Goal: Ask a question

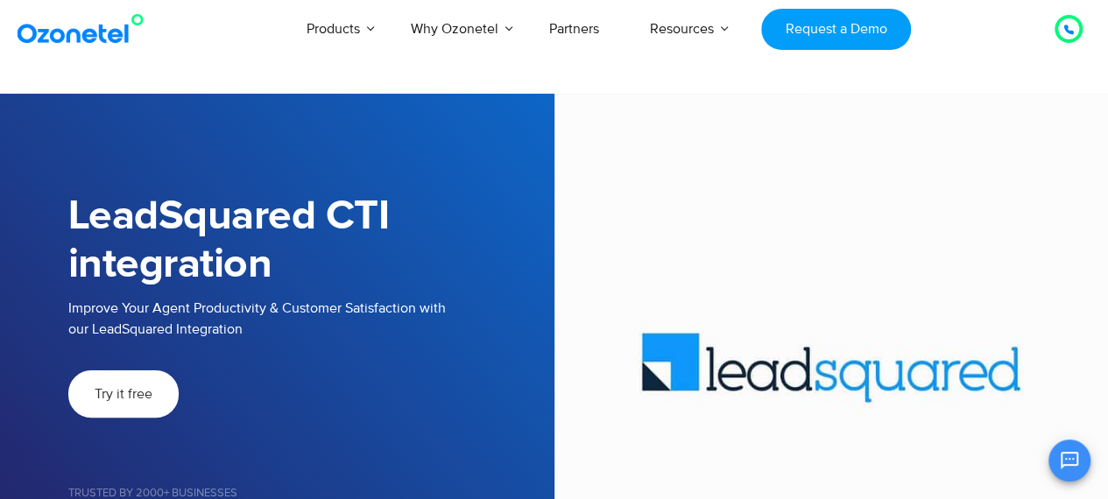
click at [135, 403] on link "Try it free" at bounding box center [123, 394] width 110 height 47
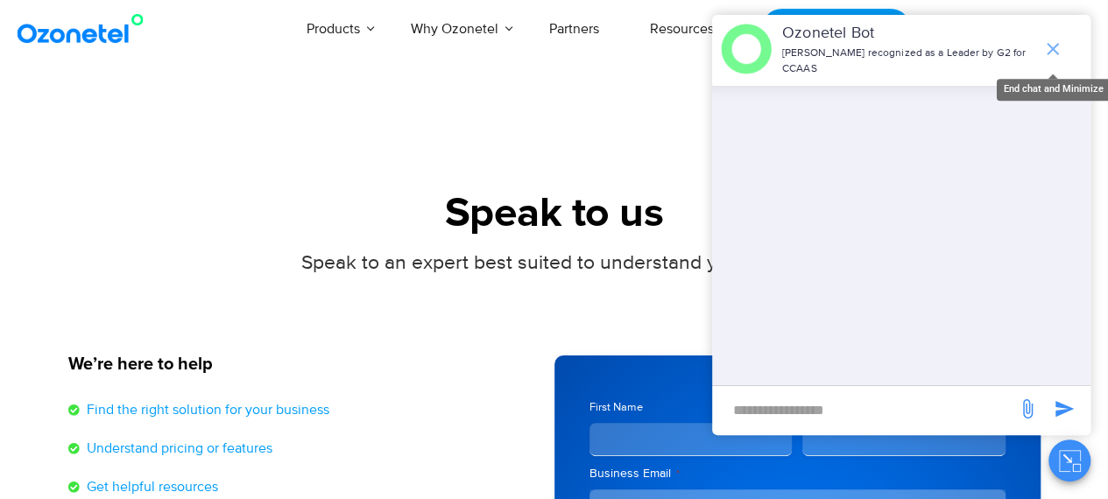
click at [1043, 42] on icon "end chat or minimize" at bounding box center [1052, 49] width 21 height 21
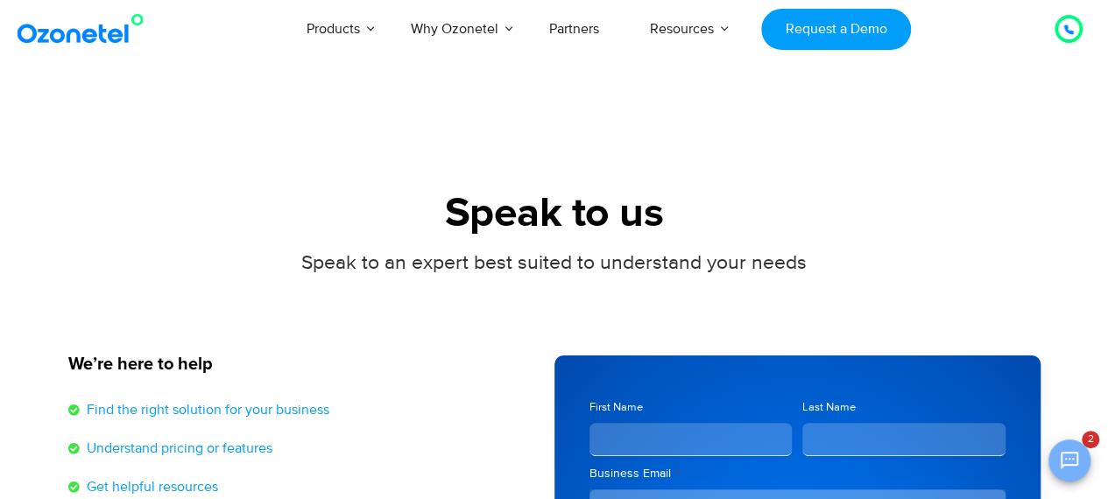
click at [1063, 460] on icon "Open chat" at bounding box center [1069, 460] width 21 height 21
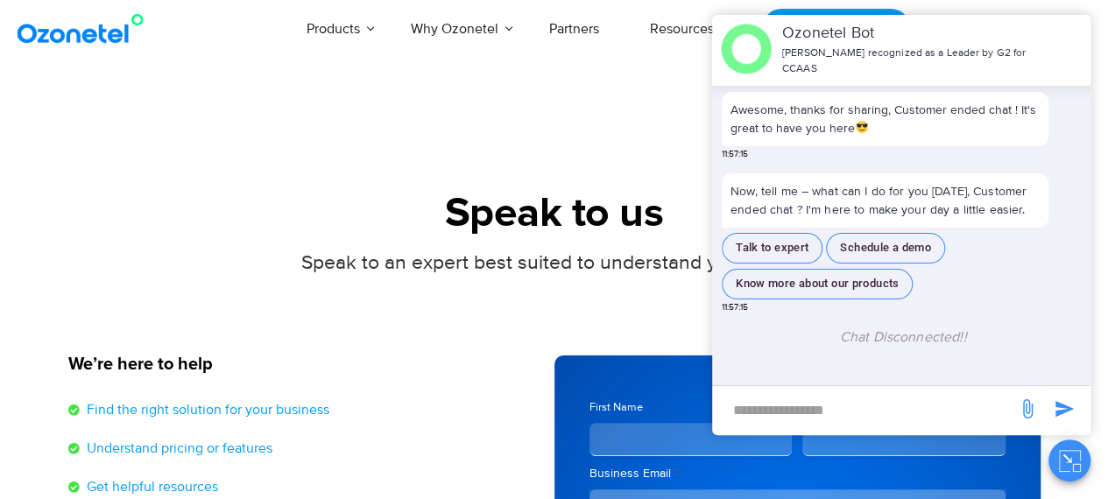
click at [587, 312] on div "Speak to an expert best suited to understand your needs" at bounding box center [554, 285] width 972 height 72
click at [785, 407] on input "new-msg-input" at bounding box center [864, 410] width 287 height 30
click at [781, 241] on button "Talk to expert" at bounding box center [772, 248] width 101 height 31
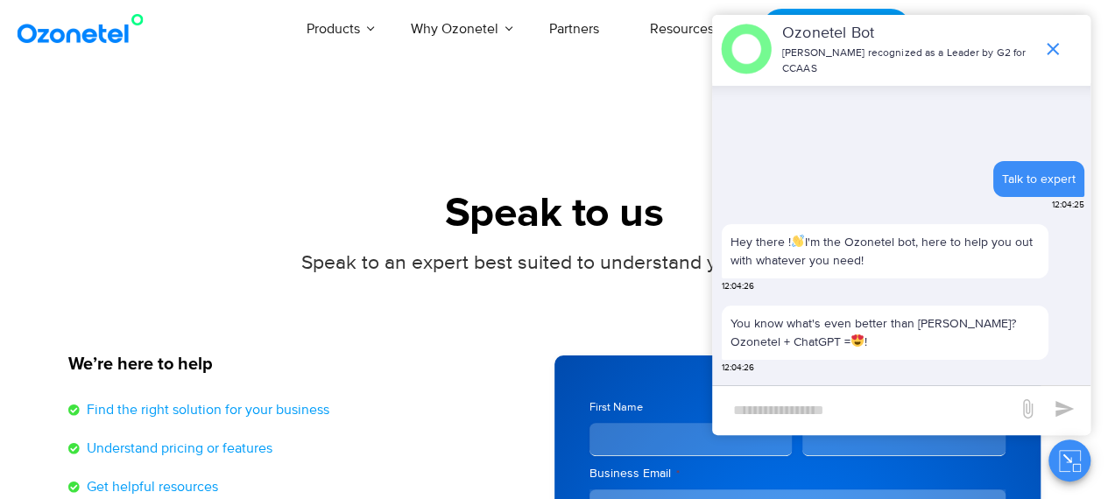
scroll to position [217, 0]
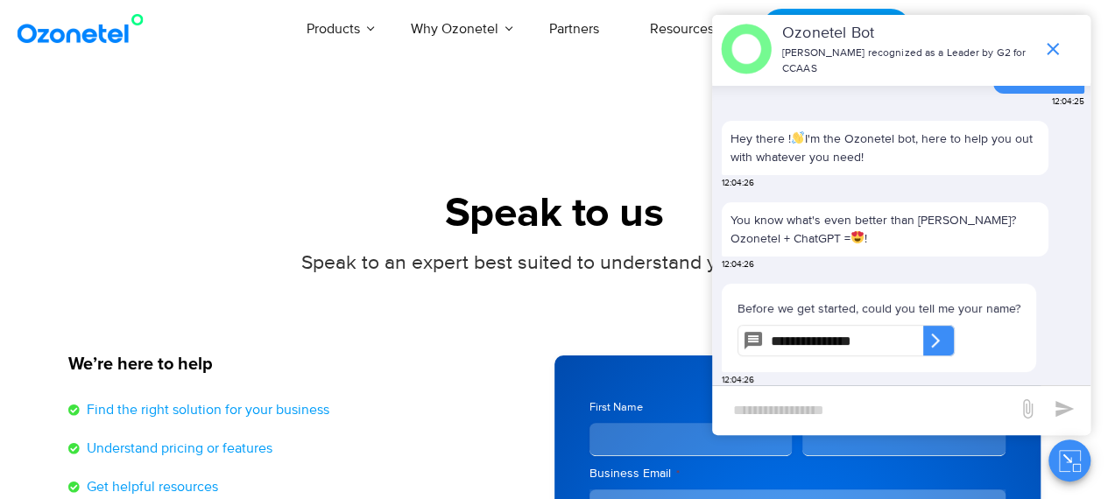
type input "**********"
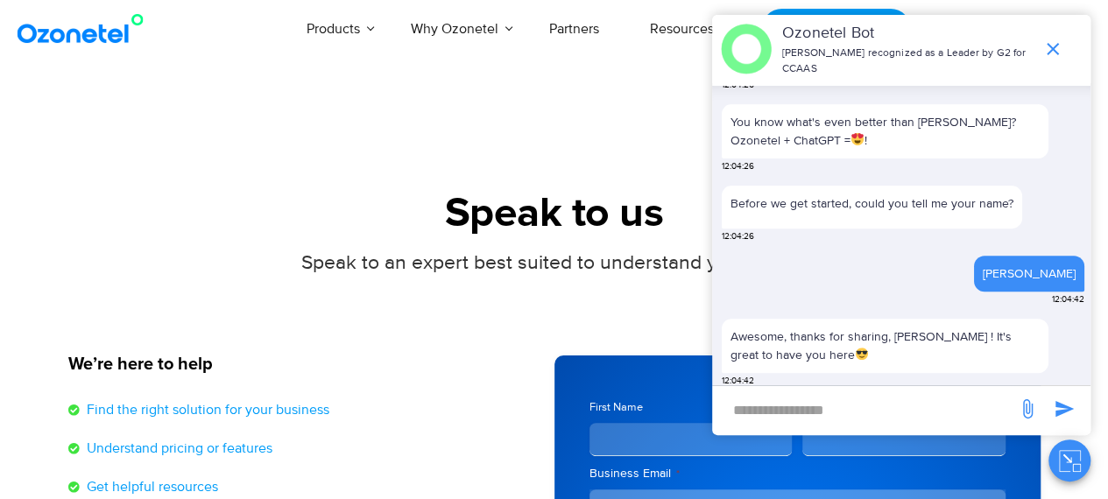
scroll to position [449, 0]
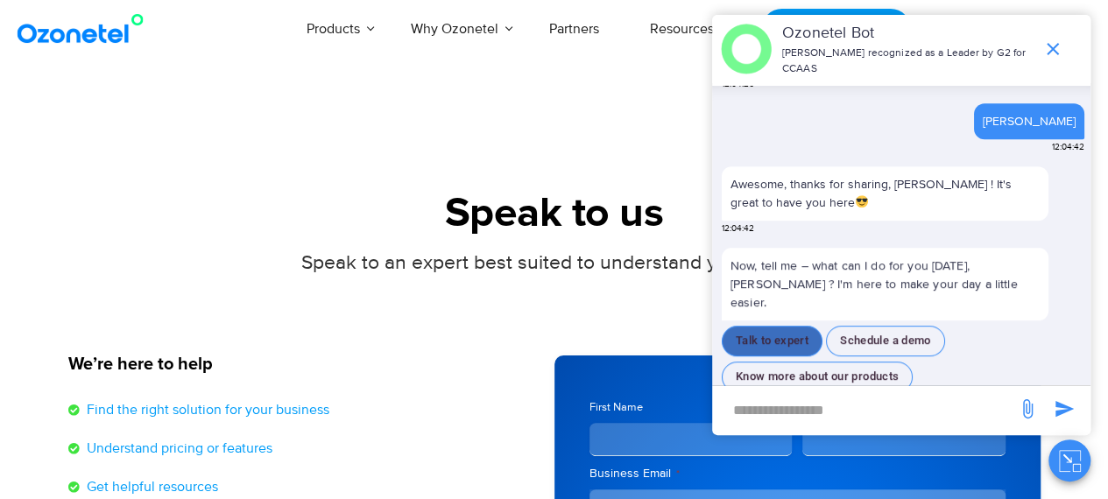
click at [785, 326] on button "Talk to expert" at bounding box center [772, 341] width 101 height 31
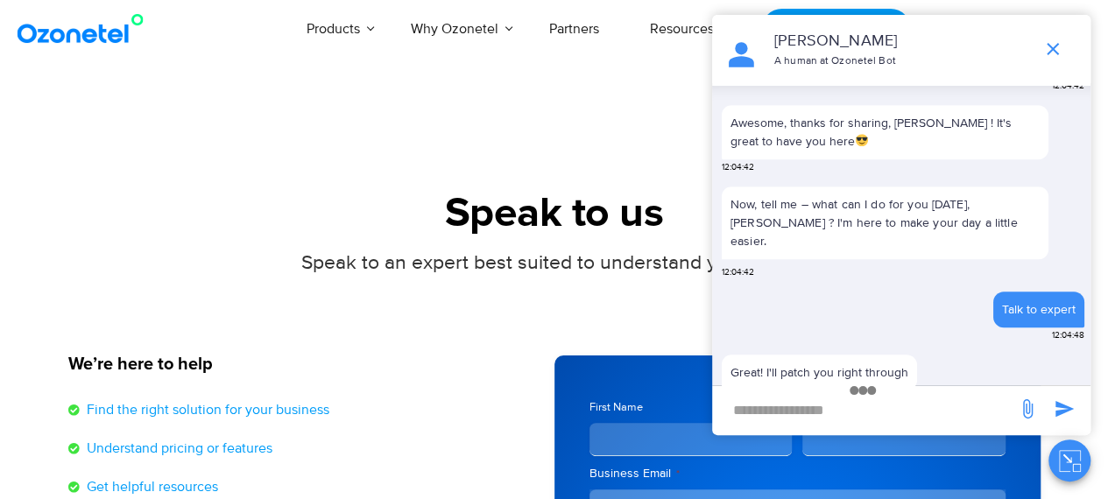
scroll to position [561, 0]
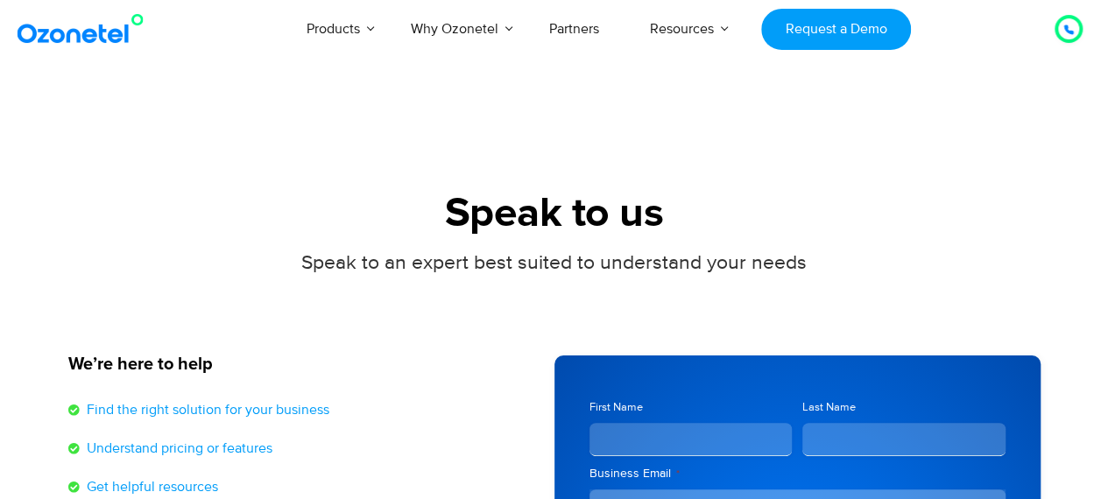
click at [1066, 33] on icon at bounding box center [1068, 30] width 11 height 11
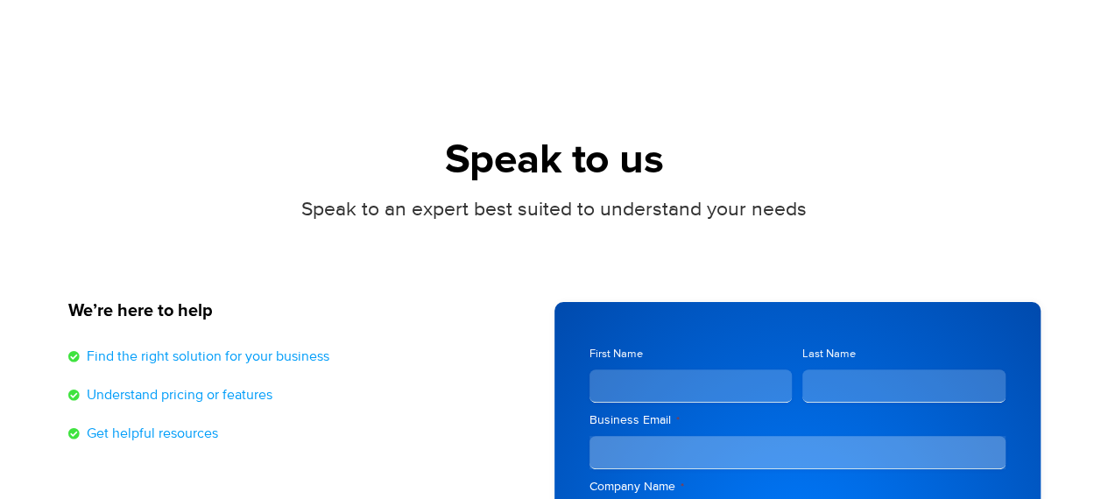
scroll to position [0, 0]
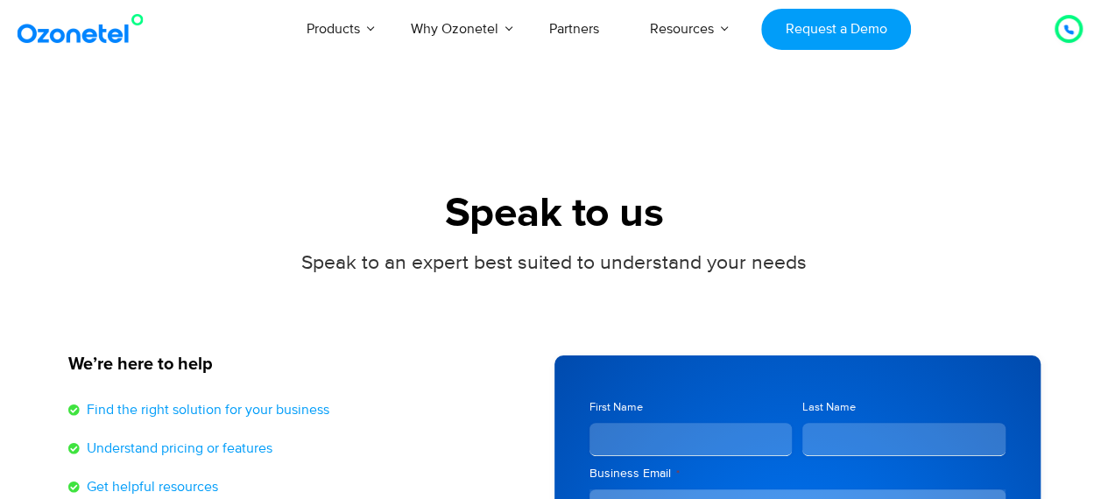
click at [1063, 11] on div at bounding box center [1068, 28] width 35 height 35
click at [1063, 32] on icon at bounding box center [1068, 30] width 11 height 11
click at [1058, 34] on div at bounding box center [1068, 28] width 21 height 21
click at [1055, 29] on div at bounding box center [1069, 29] width 28 height 28
